Goal: Transaction & Acquisition: Subscribe to service/newsletter

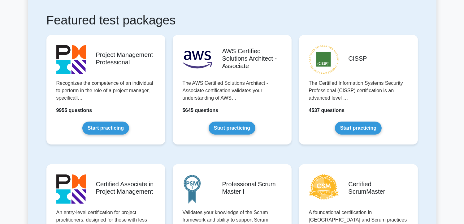
scroll to position [149, 0]
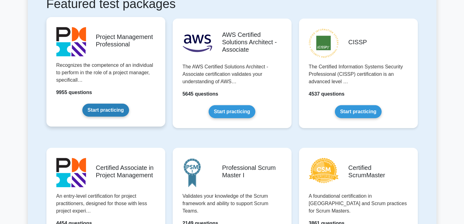
click at [104, 110] on link "Start practicing" at bounding box center [105, 110] width 47 height 13
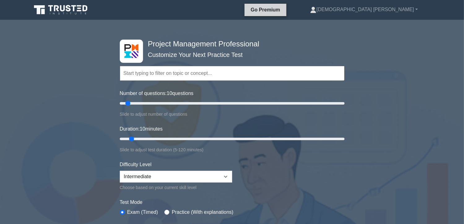
click at [284, 9] on link "Go Premium" at bounding box center [265, 10] width 37 height 8
